Goal: Information Seeking & Learning: Find specific fact

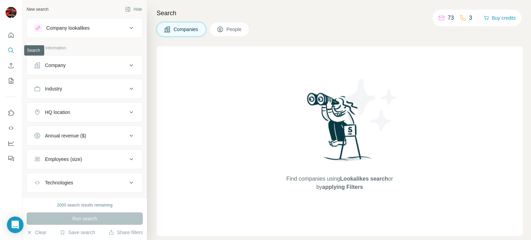
click at [11, 52] on icon "Search" at bounding box center [11, 50] width 7 height 7
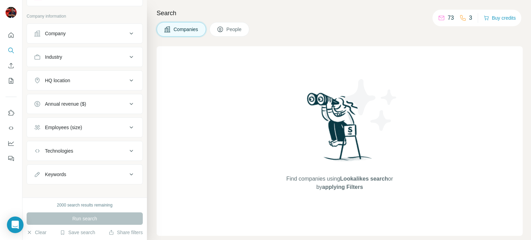
scroll to position [37, 0]
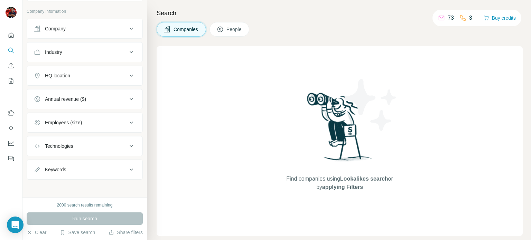
click at [111, 174] on button "Keywords" at bounding box center [84, 169] width 115 height 17
click at [98, 188] on input "text" at bounding box center [78, 187] width 88 height 12
type input "**********"
click at [126, 188] on icon "button" at bounding box center [129, 186] width 7 height 7
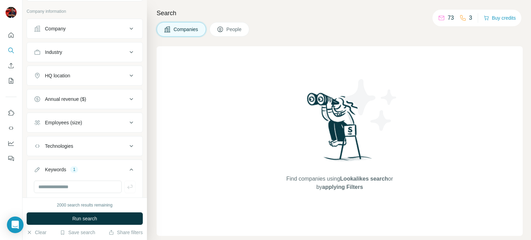
click at [229, 25] on button "People" at bounding box center [229, 29] width 40 height 15
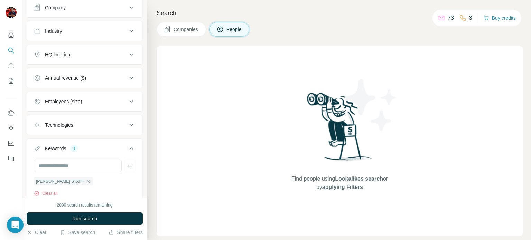
scroll to position [165, 0]
click at [96, 216] on span "Run search" at bounding box center [84, 218] width 25 height 7
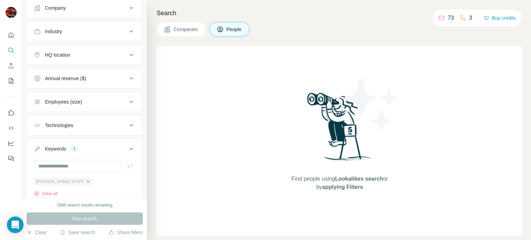
click at [85, 182] on icon "button" at bounding box center [88, 182] width 6 height 6
